Goal: Task Accomplishment & Management: Manage account settings

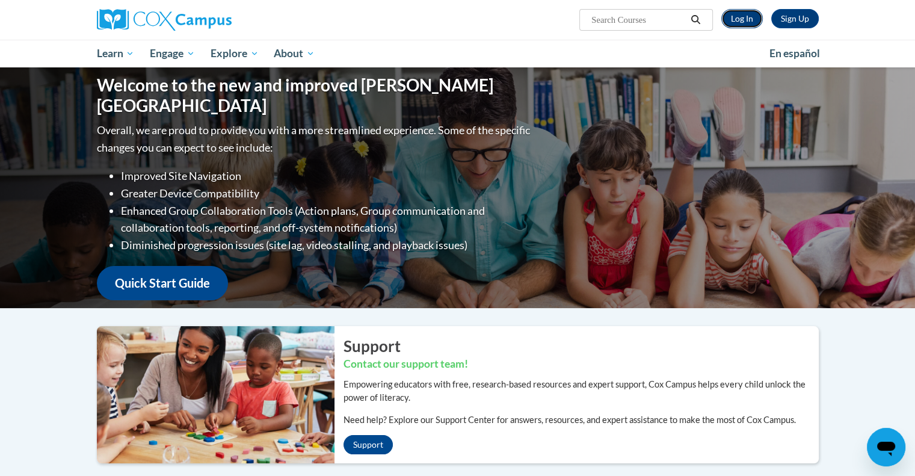
click at [741, 23] on link "Log In" at bounding box center [743, 18] width 42 height 19
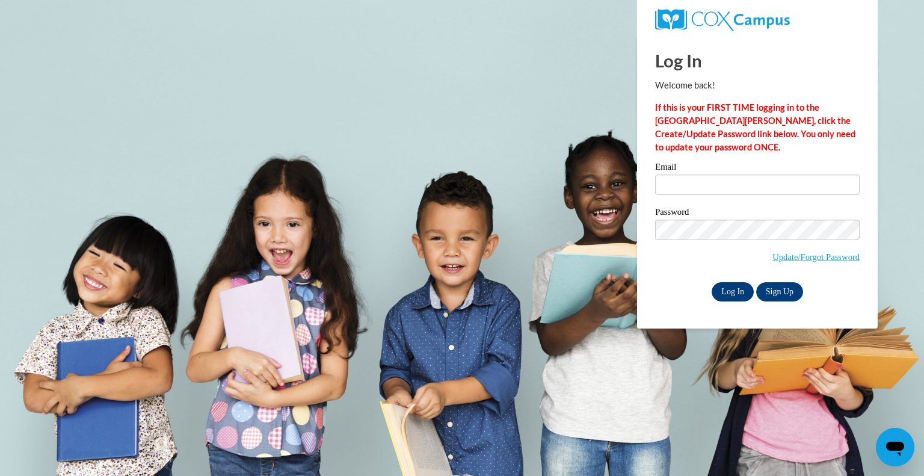
type input "pseth@jeremiahprogram.org"
click at [742, 293] on input "Log In" at bounding box center [733, 291] width 42 height 19
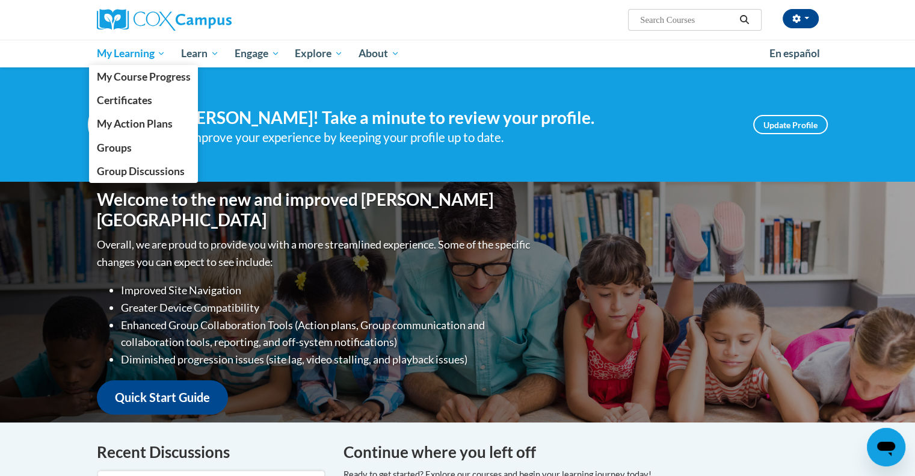
click at [129, 57] on span "My Learning" at bounding box center [130, 53] width 69 height 14
click at [150, 149] on link "Groups" at bounding box center [144, 147] width 110 height 23
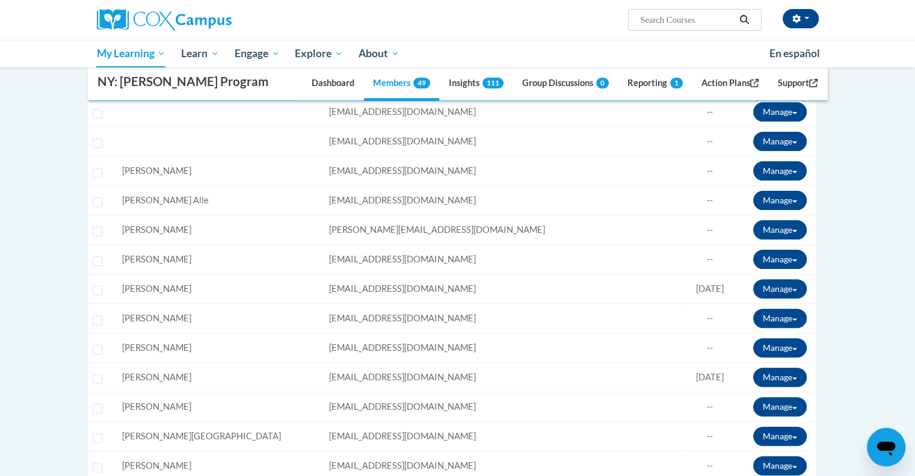
scroll to position [60, 0]
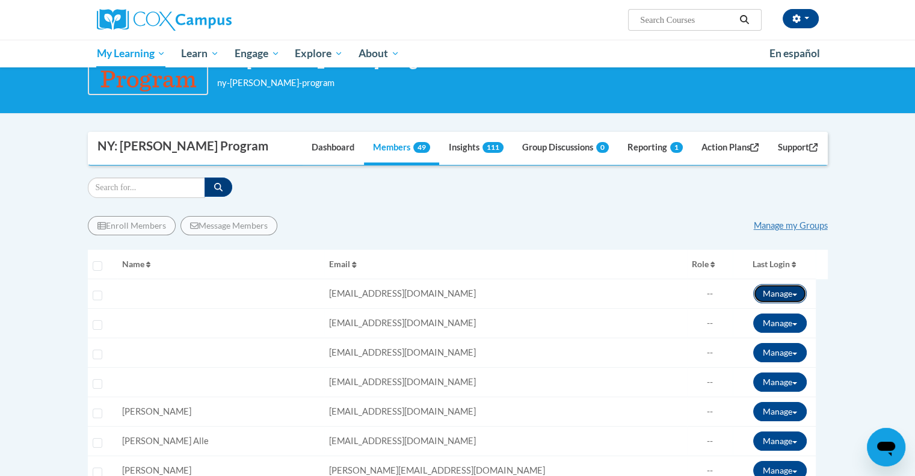
click at [791, 295] on button "Manage" at bounding box center [780, 293] width 54 height 19
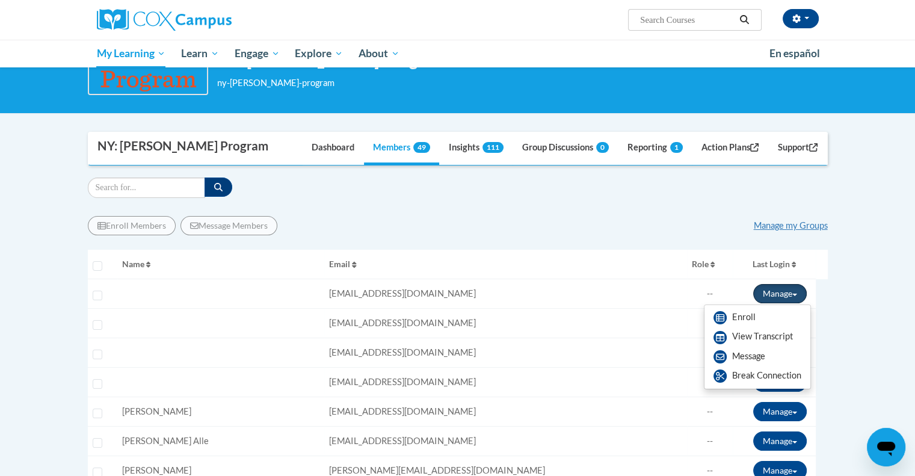
click at [791, 295] on button "Manage" at bounding box center [780, 293] width 54 height 19
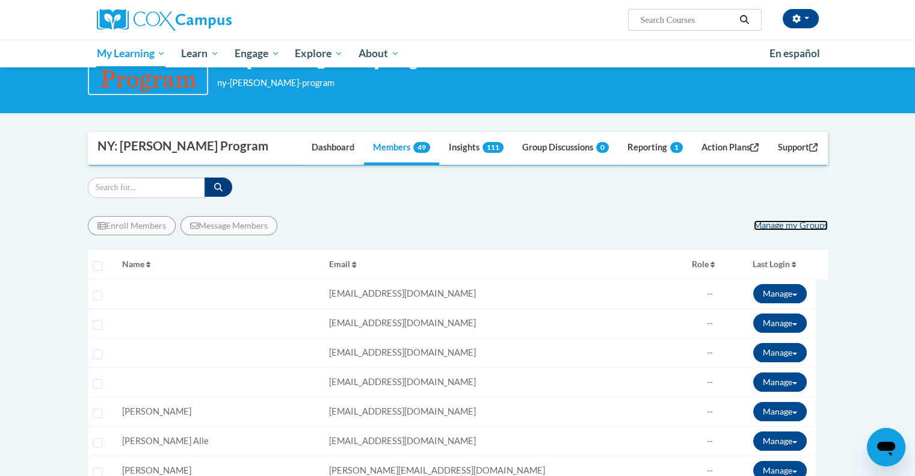
click at [779, 226] on link "Manage my Groups" at bounding box center [791, 225] width 74 height 10
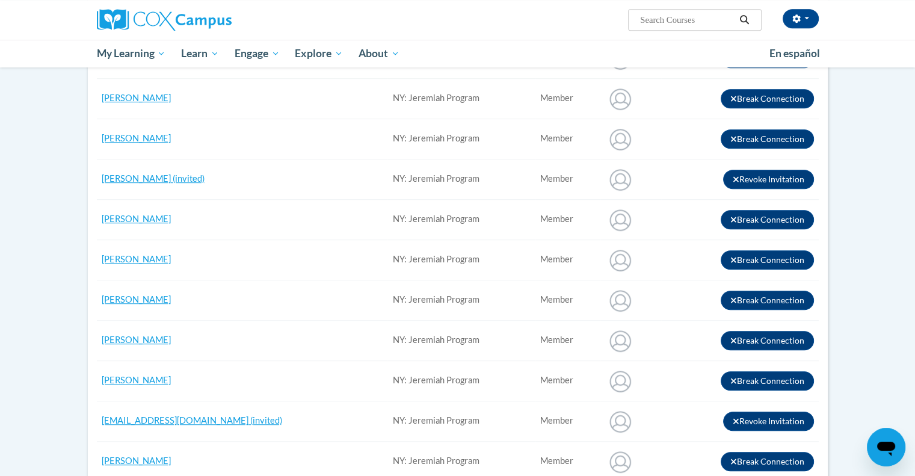
scroll to position [602, 0]
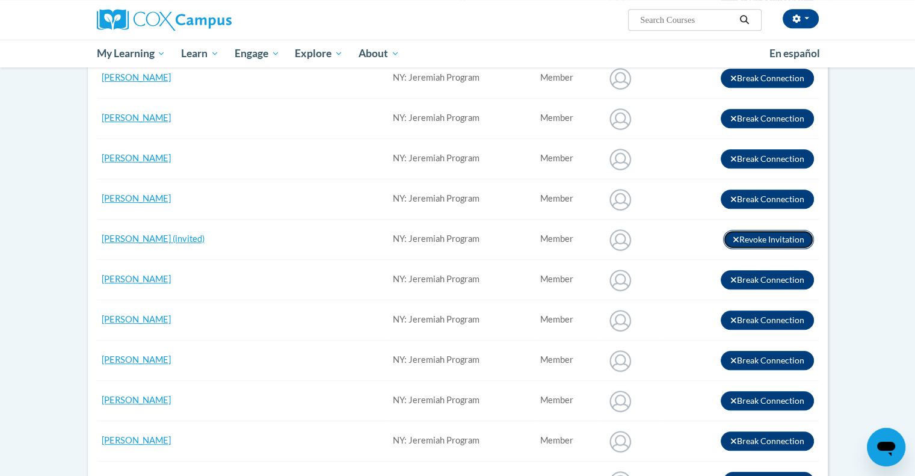
click at [791, 238] on button "Revoke Invitation" at bounding box center [768, 239] width 91 height 19
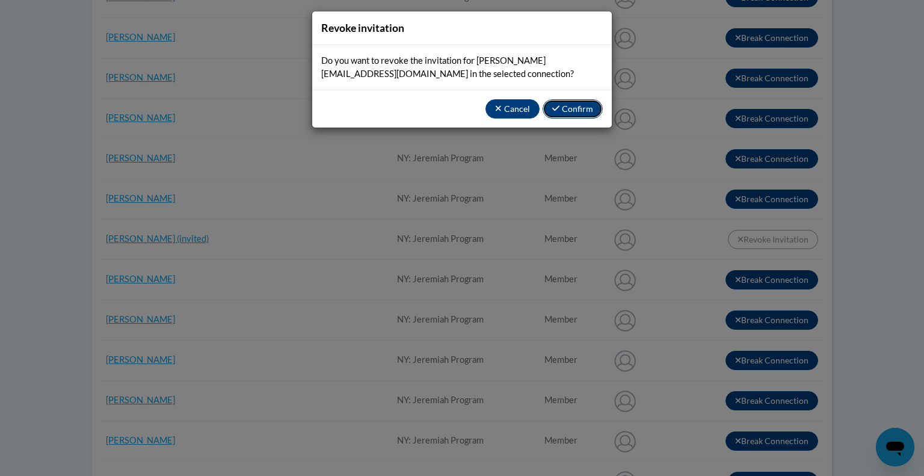
click at [579, 104] on button "Confirm" at bounding box center [573, 108] width 60 height 19
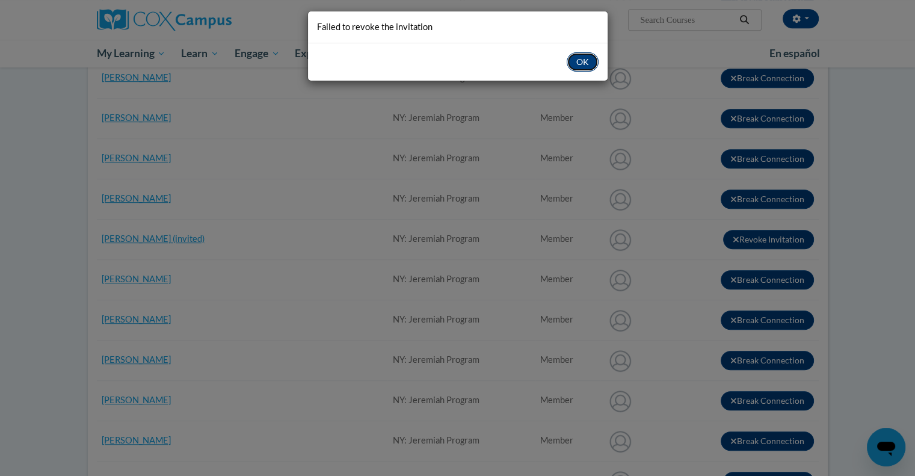
click at [587, 61] on button "OK" at bounding box center [583, 61] width 32 height 19
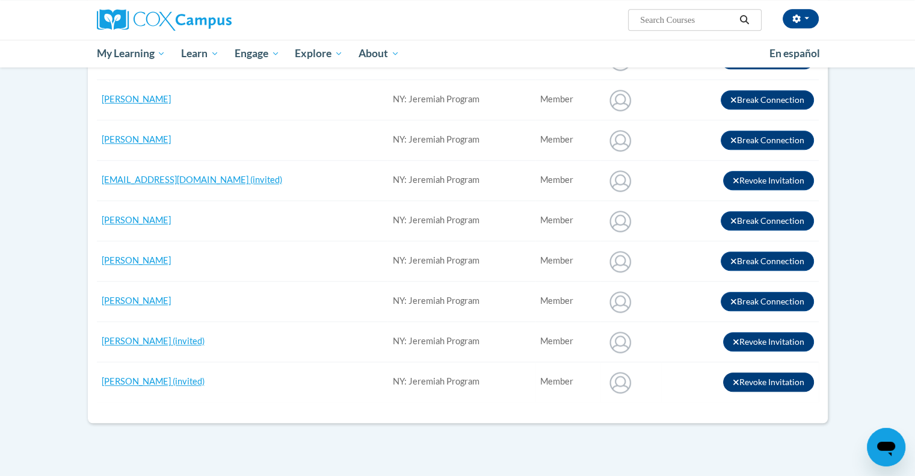
scroll to position [963, 0]
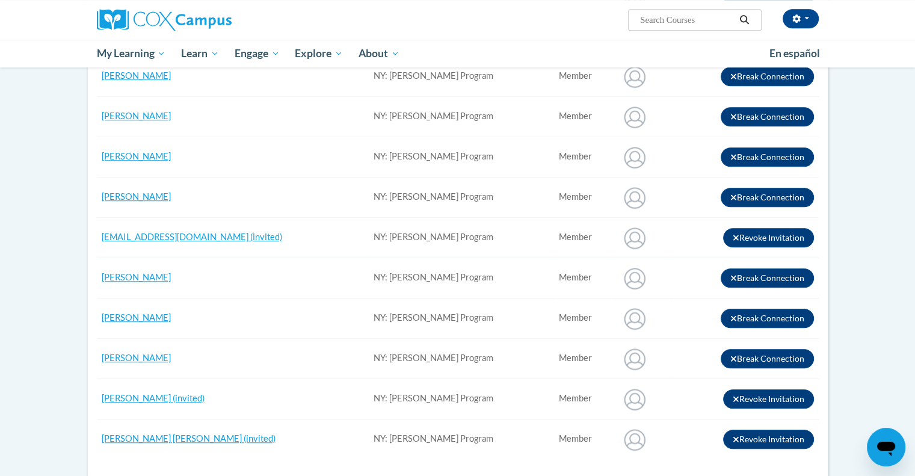
scroll to position [722, 0]
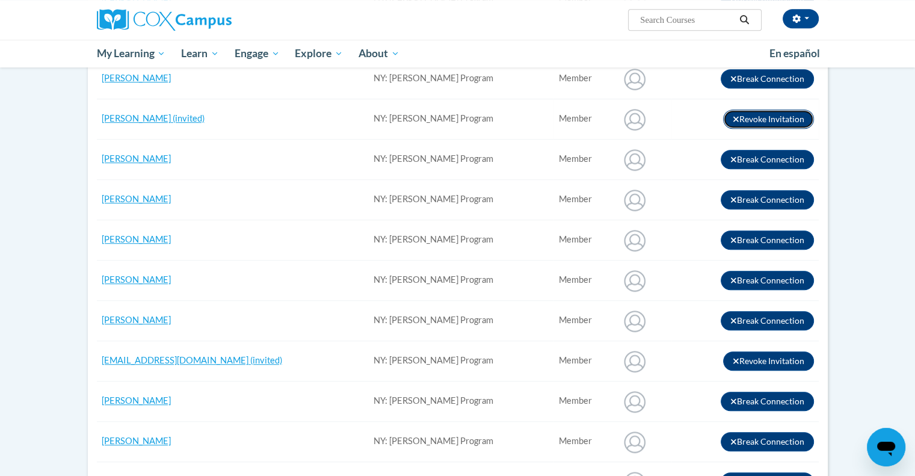
click at [770, 117] on button "Revoke Invitation" at bounding box center [768, 119] width 91 height 19
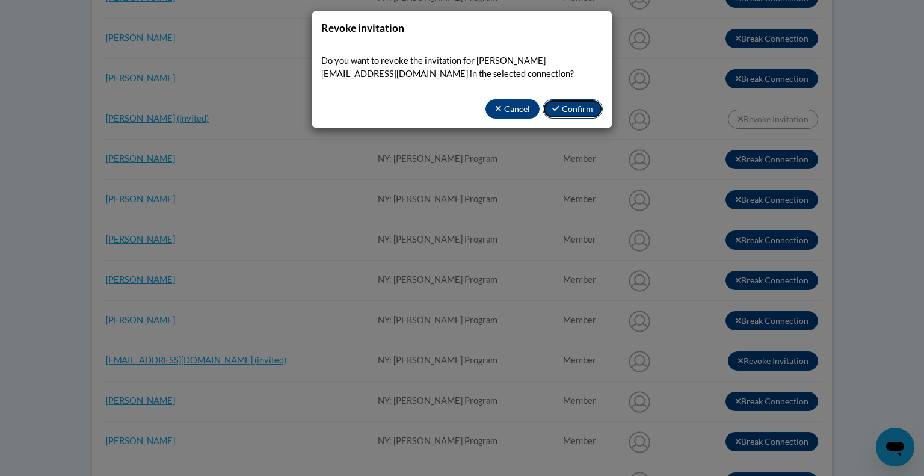
click at [559, 107] on icon "button" at bounding box center [555, 108] width 7 height 5
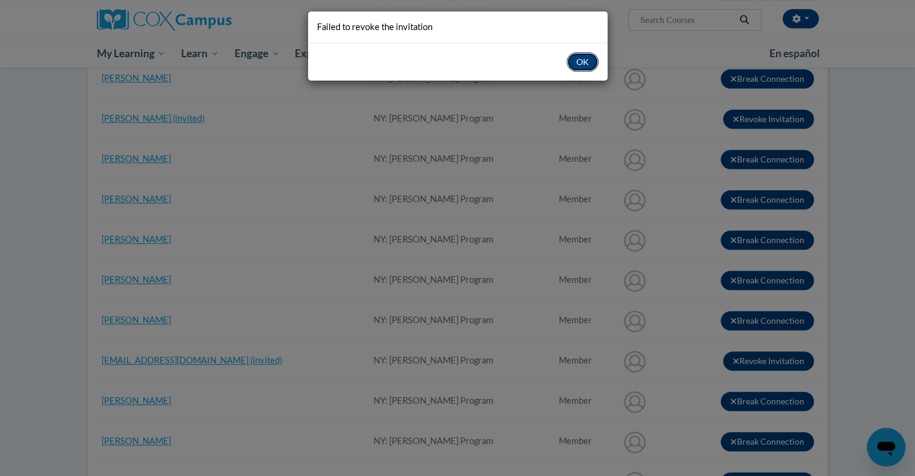
click at [584, 66] on button "OK" at bounding box center [583, 61] width 32 height 19
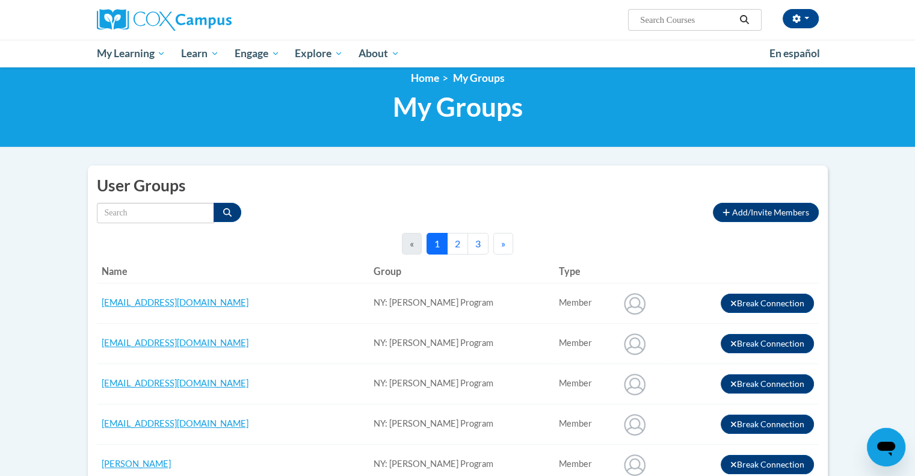
scroll to position [0, 0]
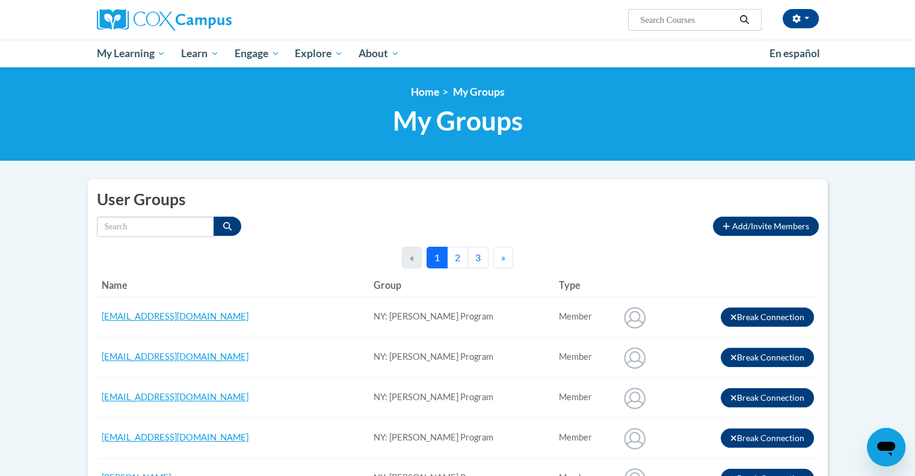
click at [462, 258] on button "2" at bounding box center [457, 258] width 21 height 22
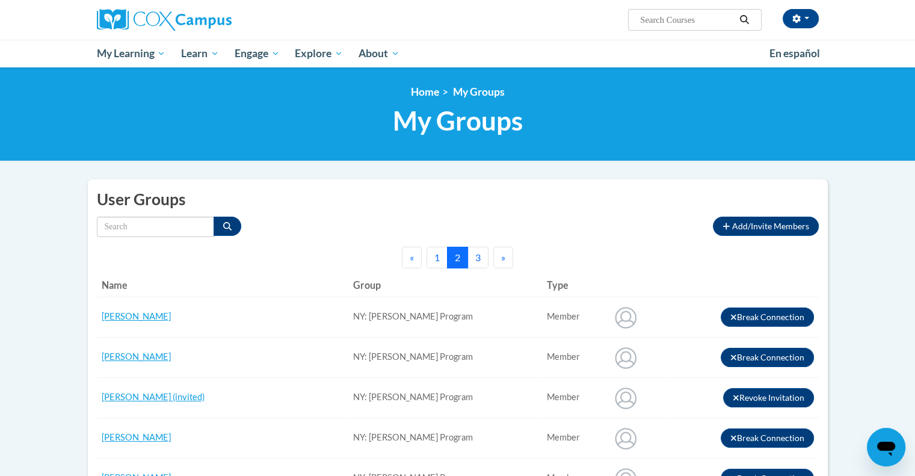
click at [484, 259] on button "3" at bounding box center [478, 258] width 21 height 22
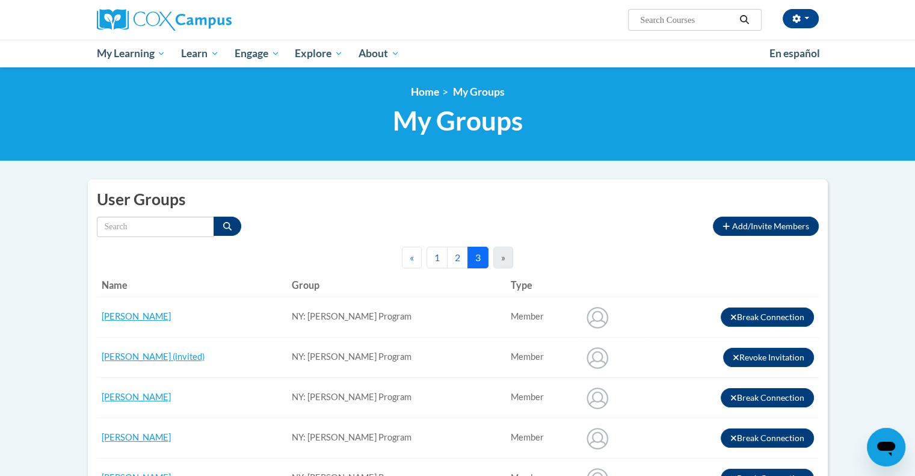
scroll to position [60, 0]
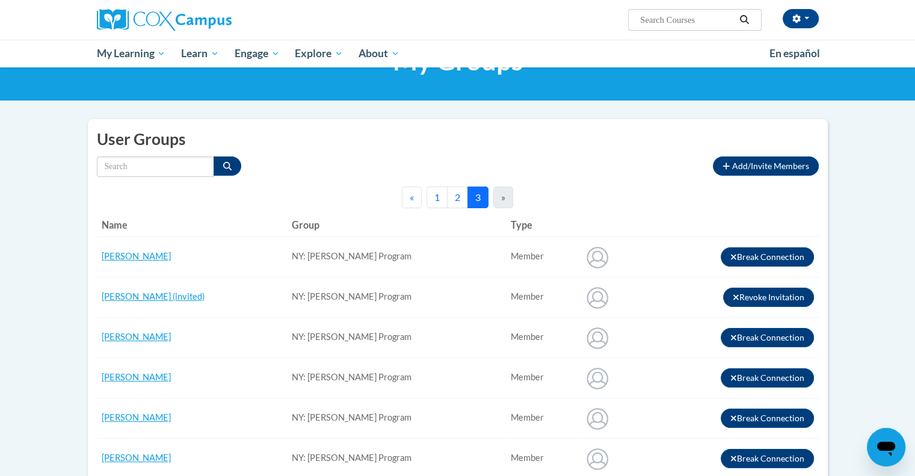
click at [460, 199] on button "2" at bounding box center [457, 198] width 21 height 22
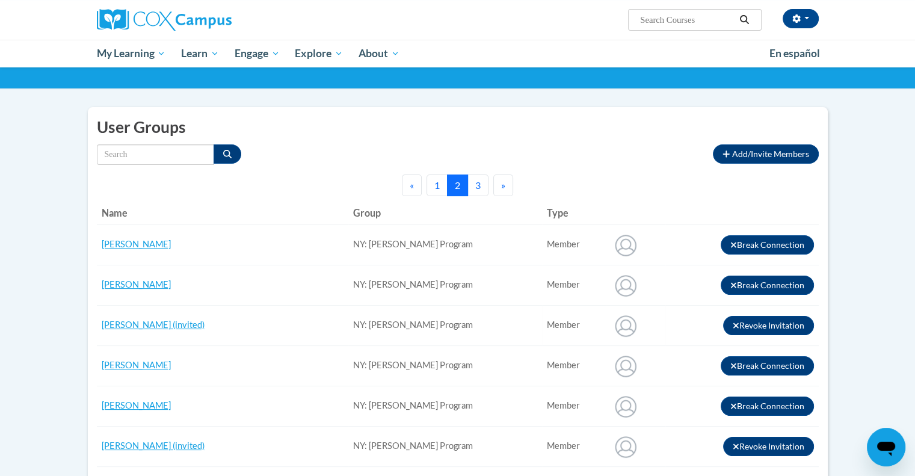
scroll to position [0, 0]
